Goal: Use online tool/utility

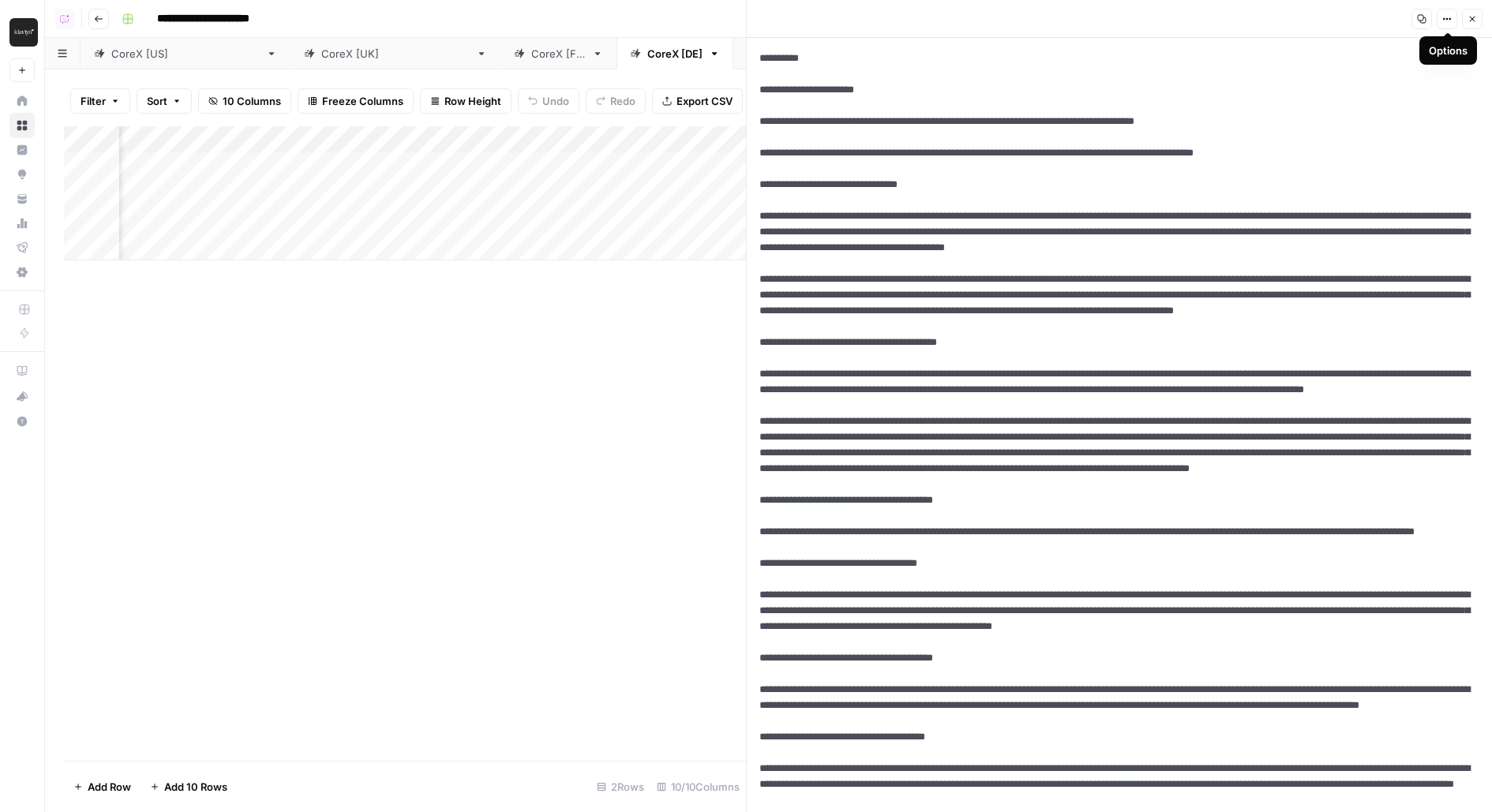
scroll to position [0, 830]
click at [532, 59] on div "CoreX [FR]" at bounding box center [559, 53] width 54 height 15
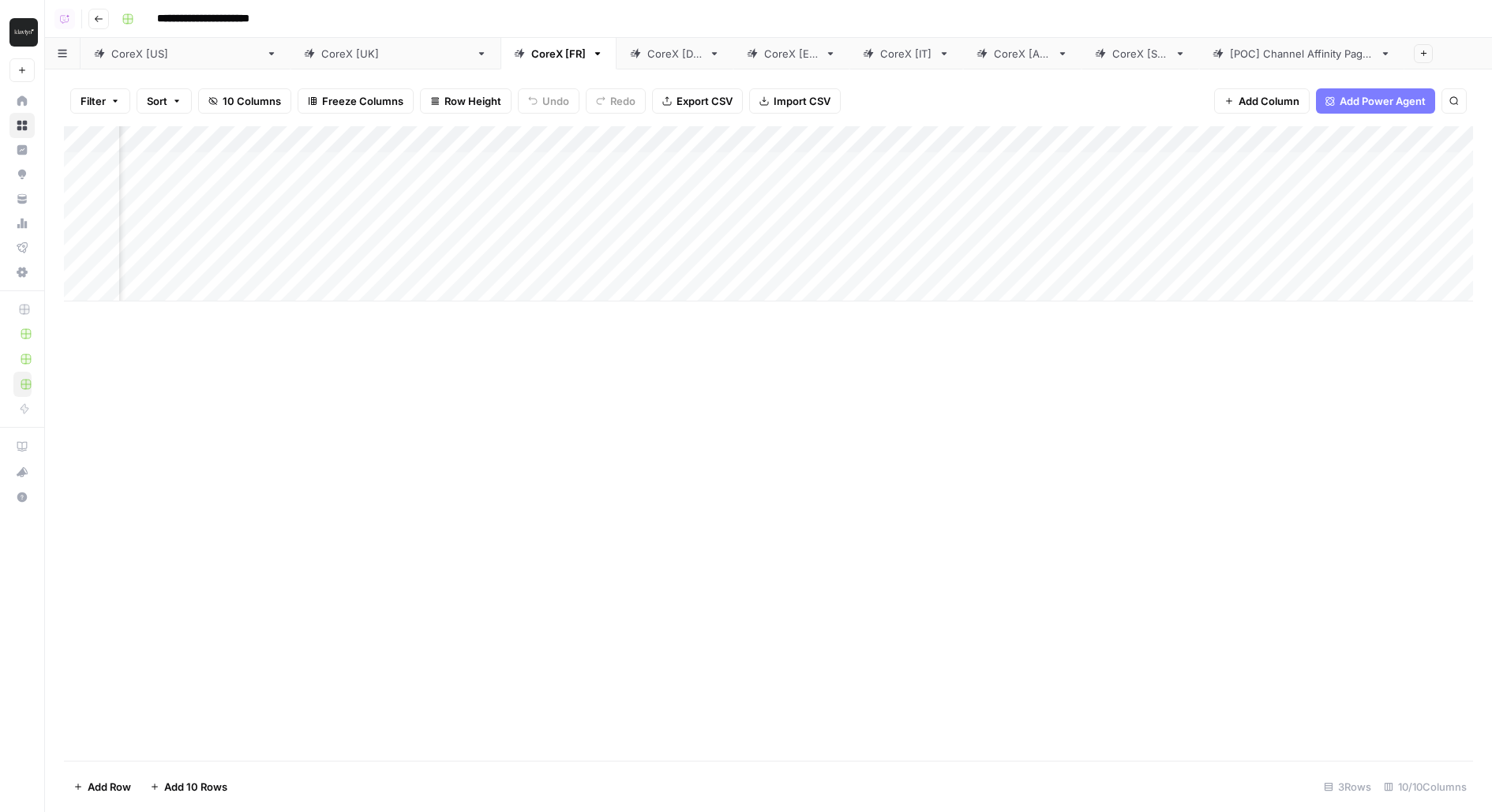
scroll to position [0, 176]
click at [962, 207] on div "Add Column" at bounding box center [768, 214] width 1409 height 176
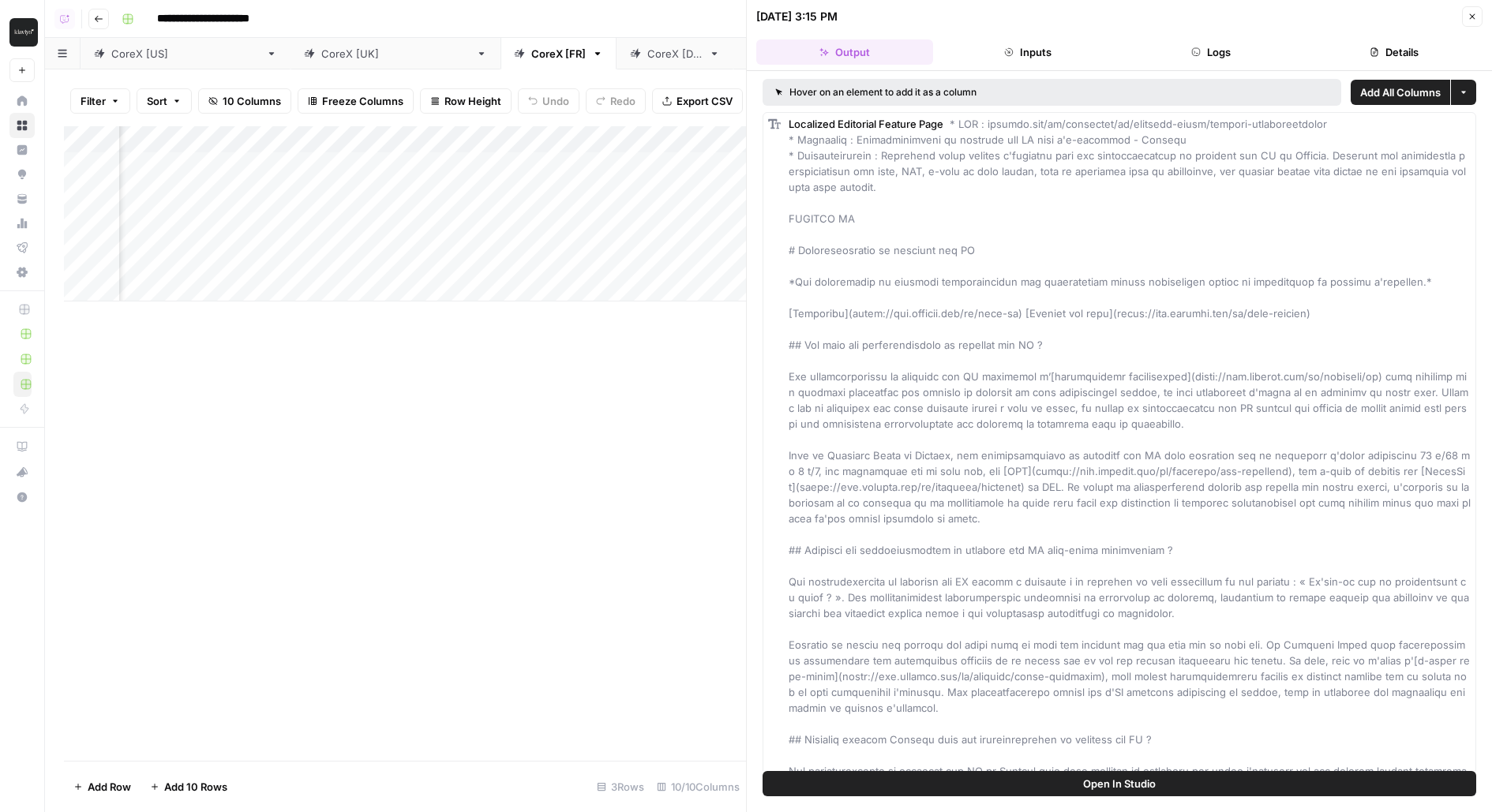
click at [1208, 54] on button "Logs" at bounding box center [1211, 52] width 177 height 25
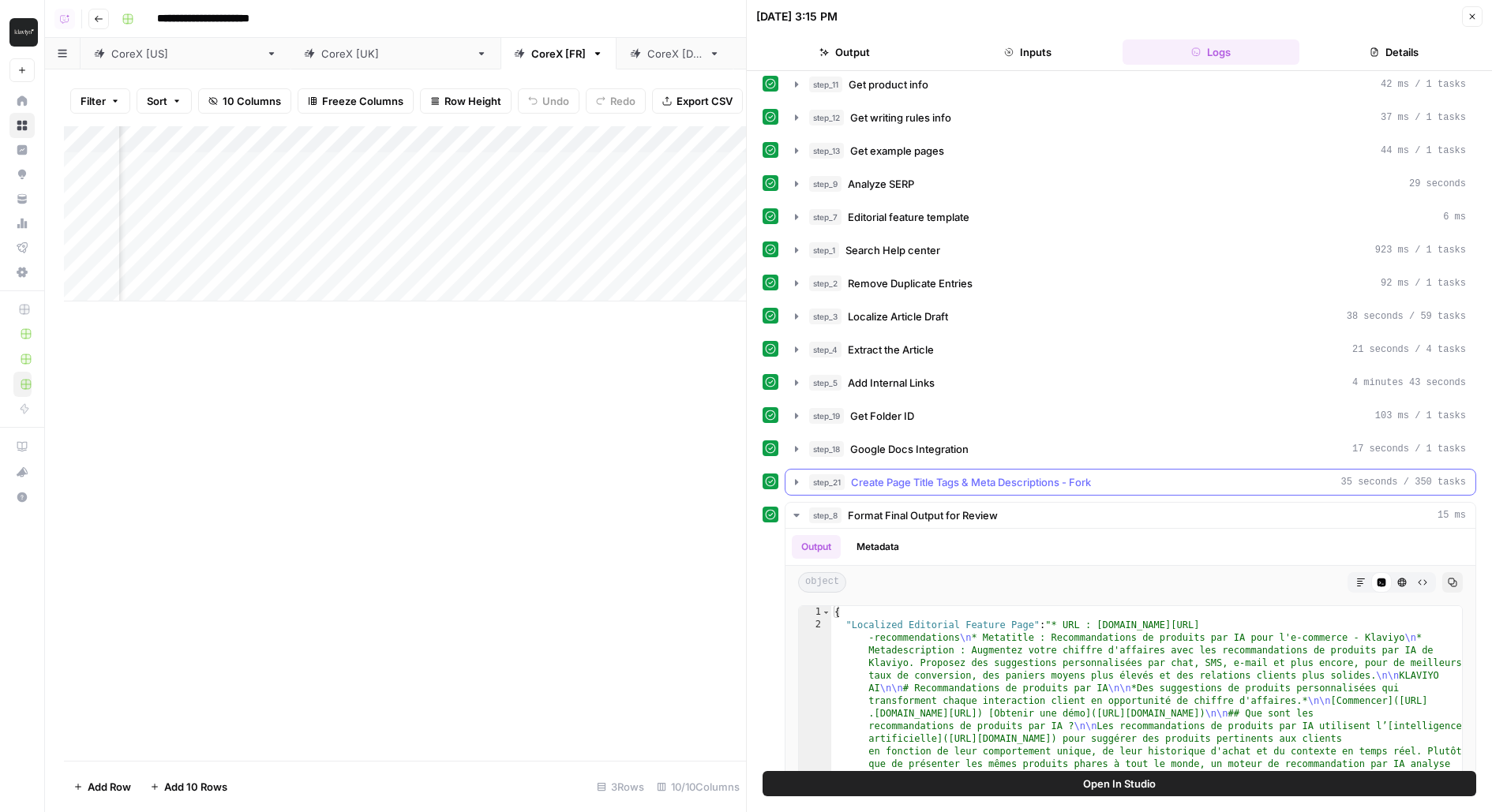
click at [1054, 475] on span "Create Page Title Tags & Meta Descriptions - Fork" at bounding box center [971, 482] width 240 height 15
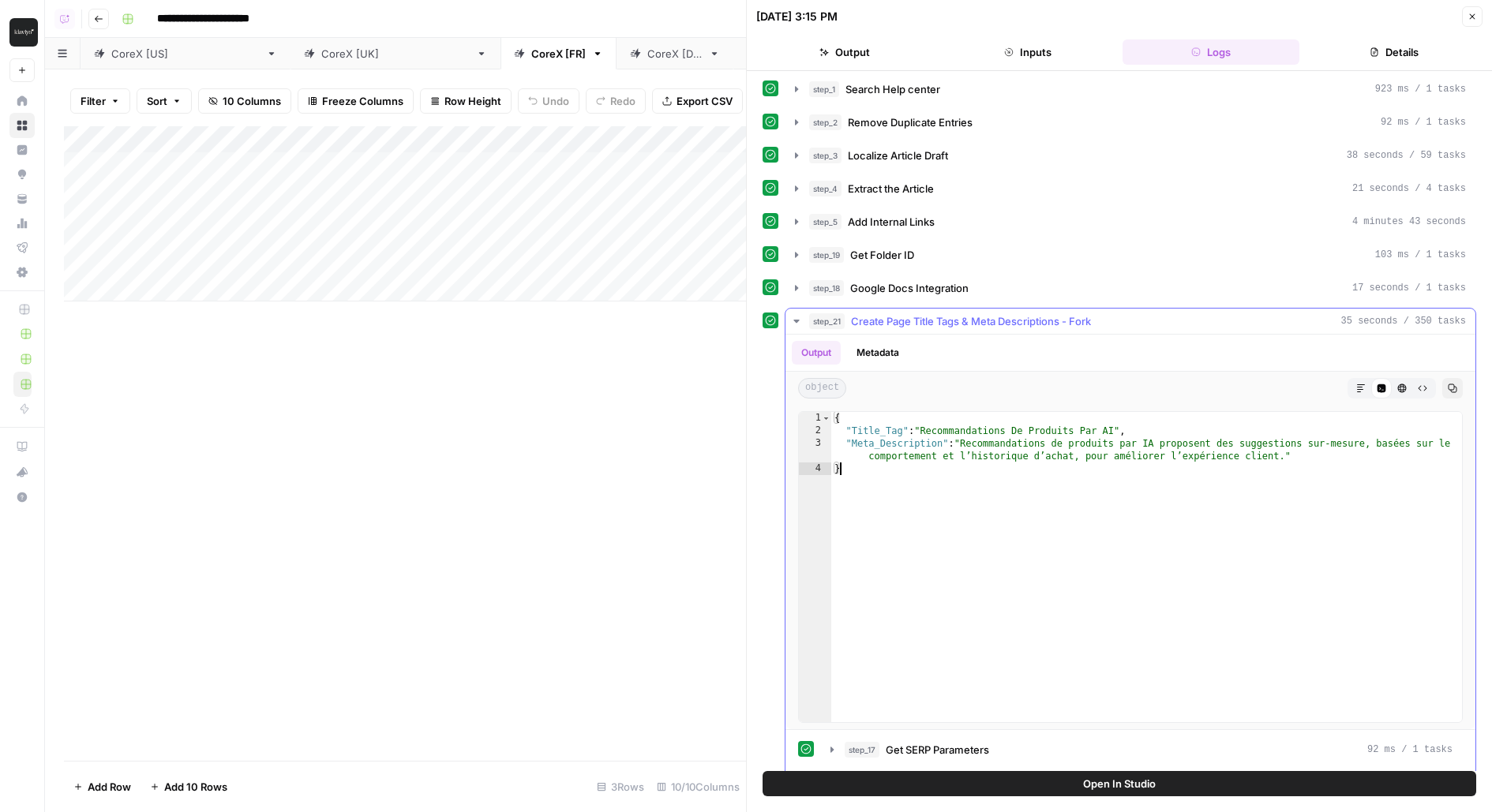
click at [1000, 457] on div "{ "Title_Tag" : "Recommandations De Produits Par AI" , "Meta_Description" : "Re…" at bounding box center [1148, 580] width 633 height 337
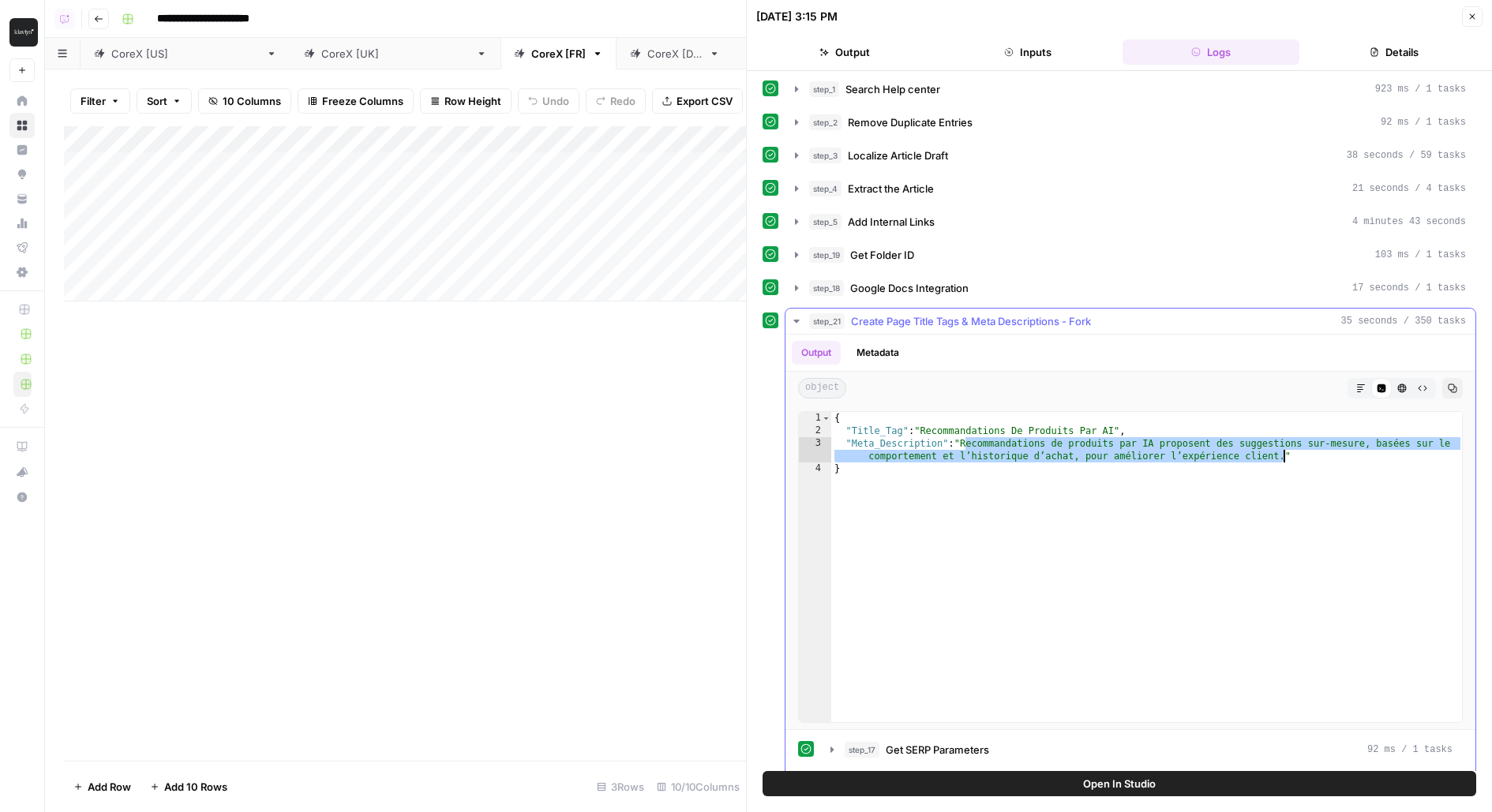
drag, startPoint x: 967, startPoint y: 431, endPoint x: 1280, endPoint y: 444, distance: 313.3
click at [1280, 444] on div "{ "Title_Tag" : "Recommandations De Produits Par AI" , "Meta_Description" : "Re…" at bounding box center [1148, 580] width 633 height 337
type textarea "**********"
click at [737, 163] on div "Add Column" at bounding box center [405, 214] width 682 height 176
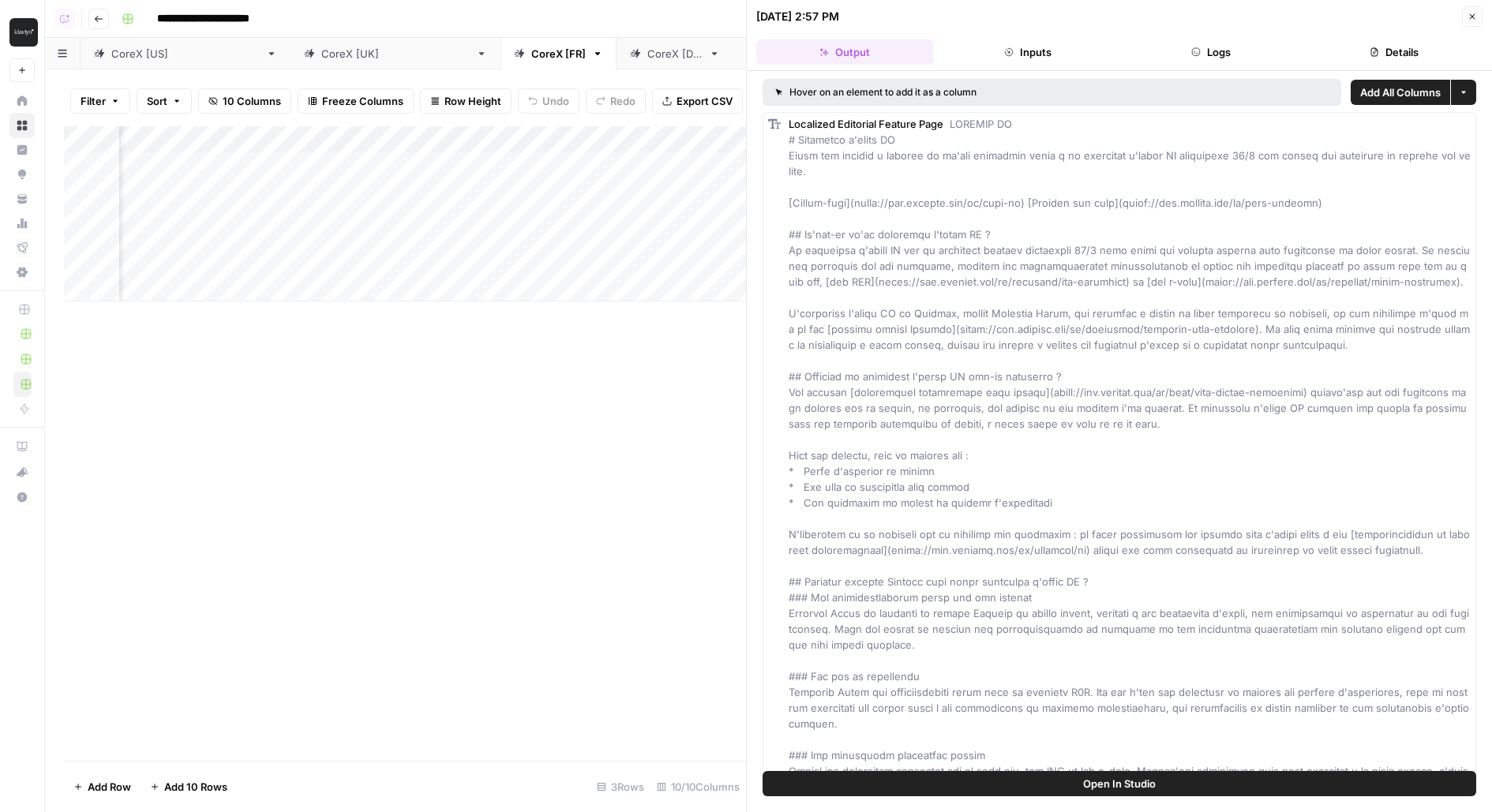
click at [1205, 46] on button "Logs" at bounding box center [1211, 52] width 177 height 25
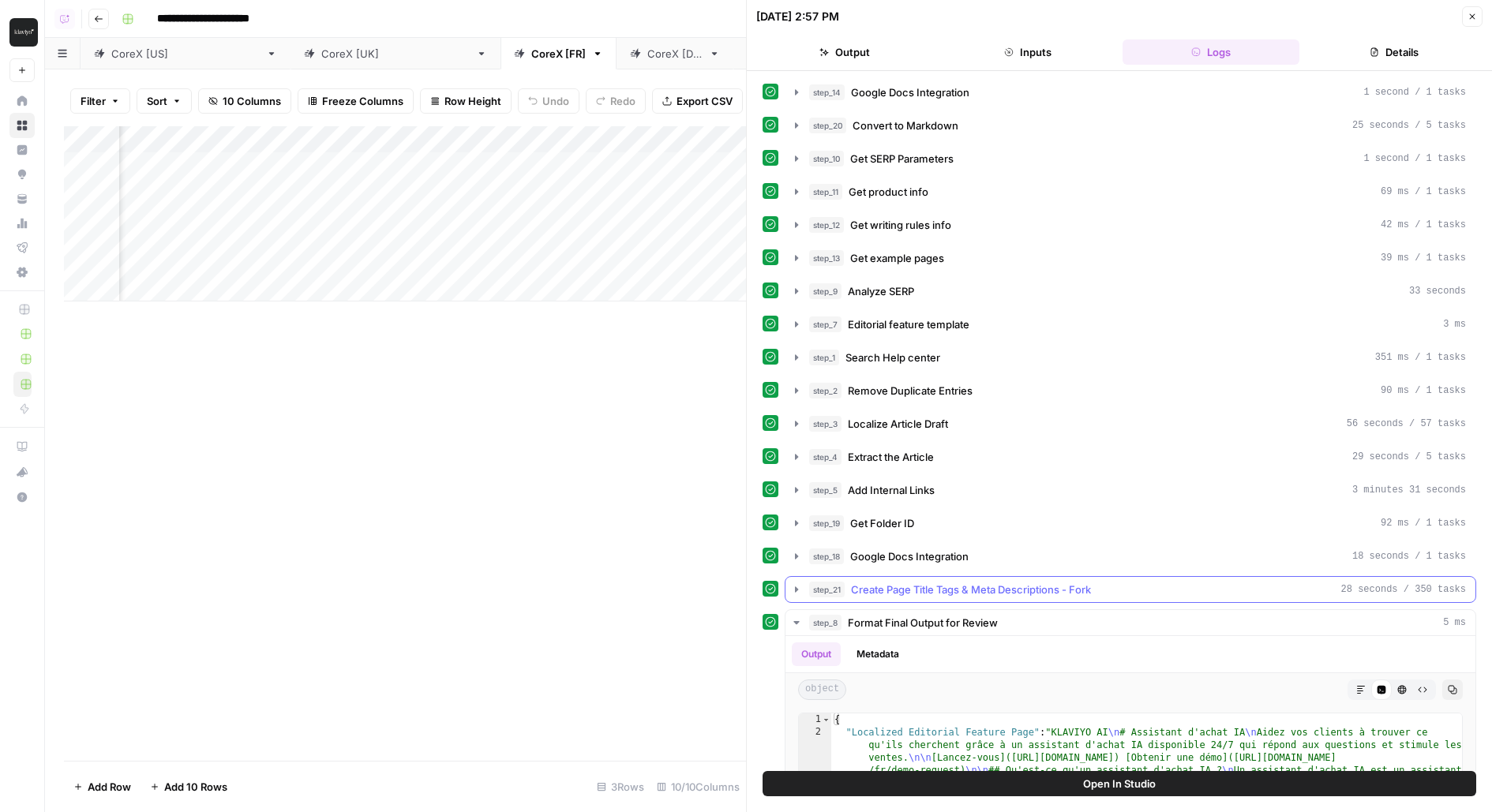
click at [919, 582] on span "Create Page Title Tags & Meta Descriptions - Fork" at bounding box center [971, 589] width 240 height 15
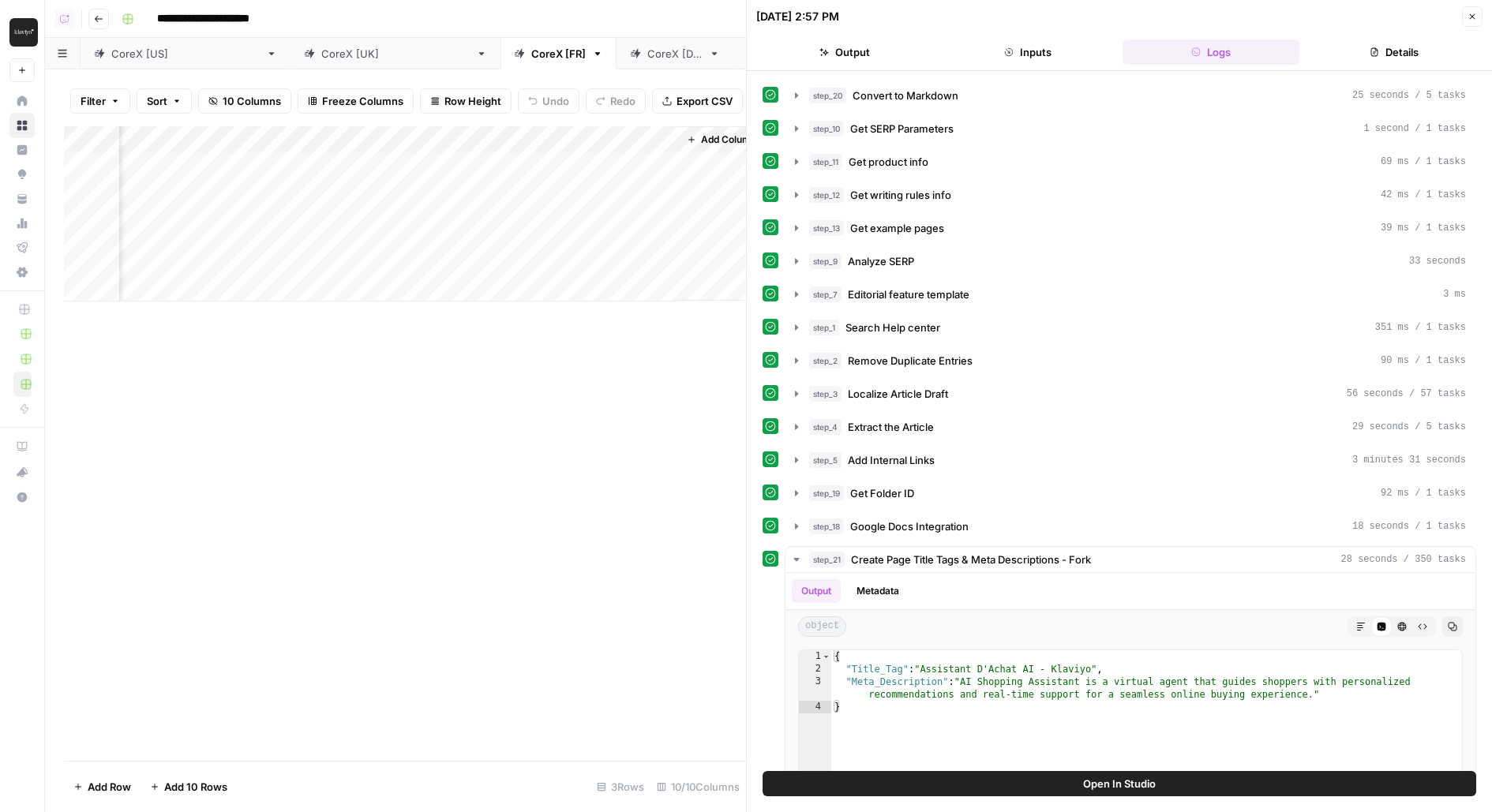
scroll to position [0, 1198]
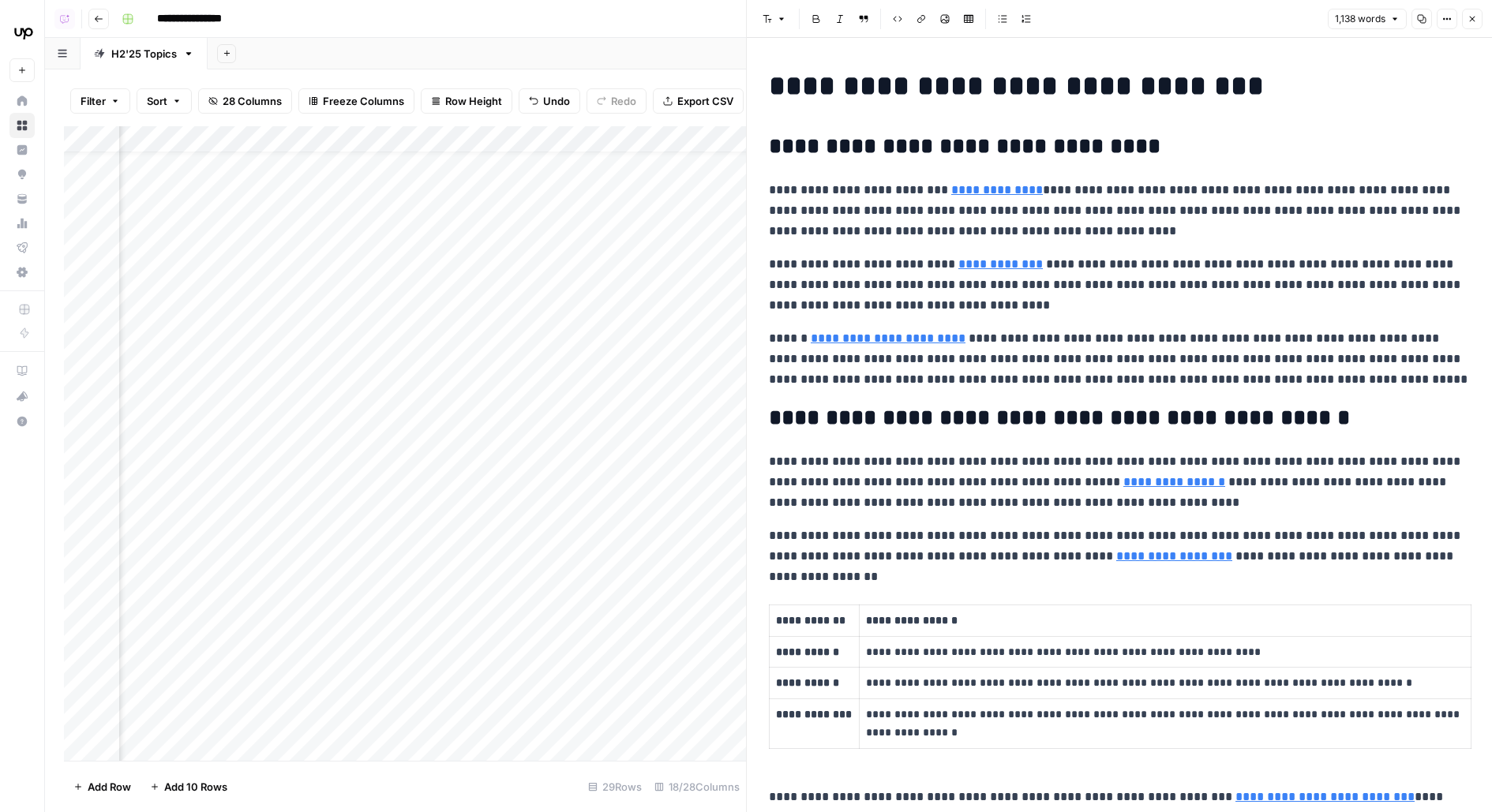
scroll to position [46, 2006]
